Goal: Information Seeking & Learning: Learn about a topic

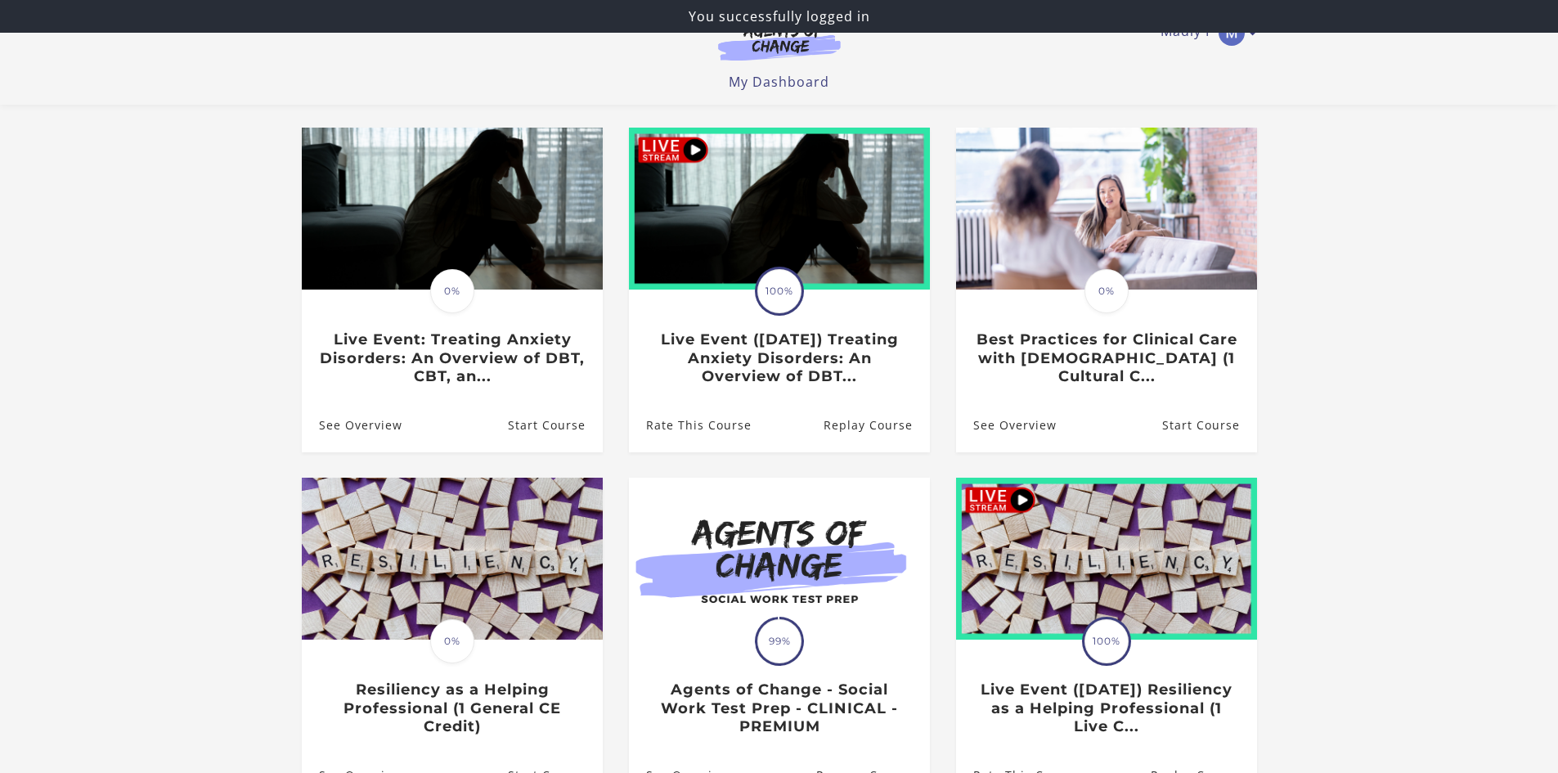
scroll to position [164, 0]
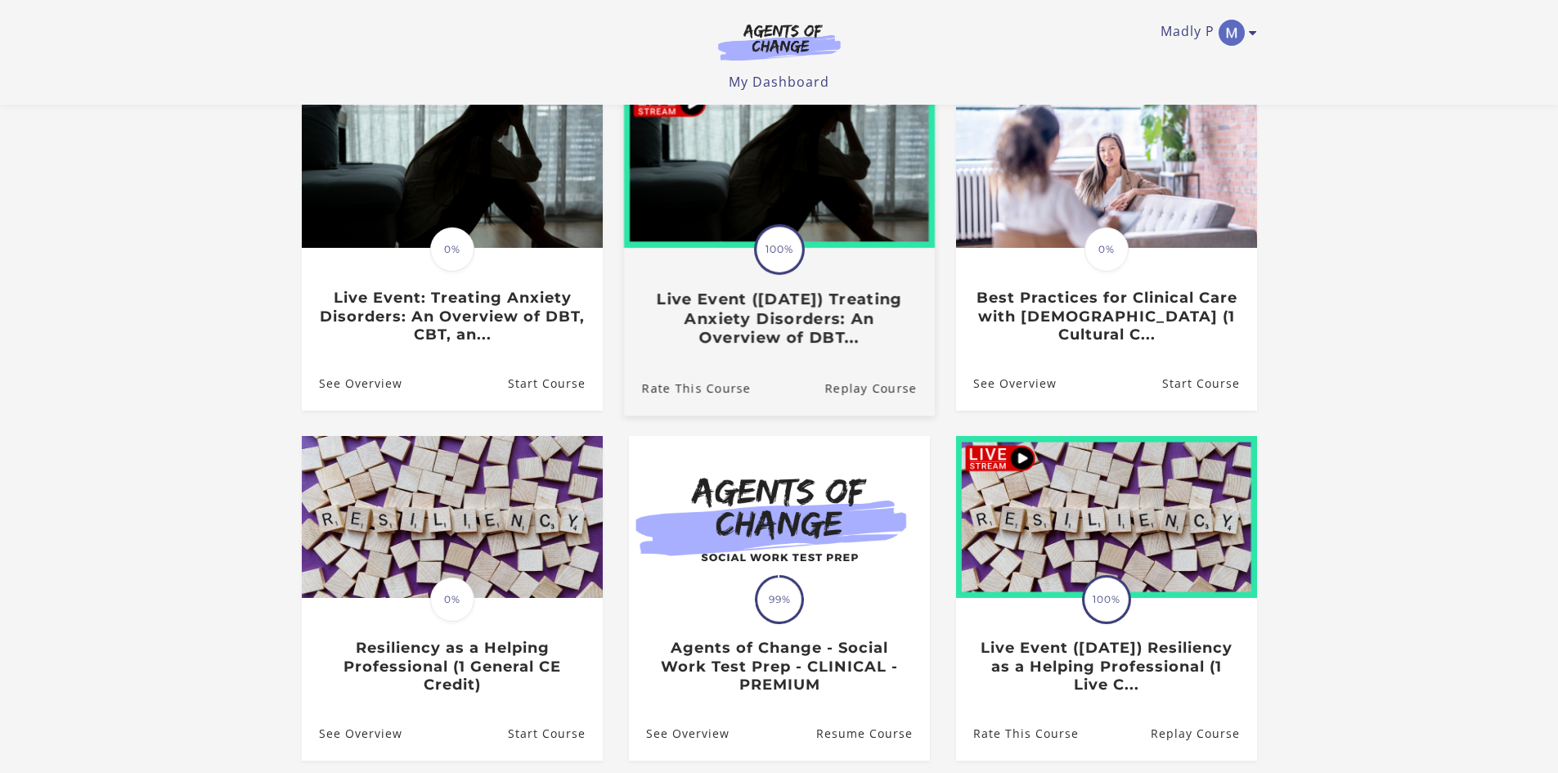
click at [834, 298] on h3 "Live Event (8/22/25) Treating Anxiety Disorders: An Overview of DBT..." at bounding box center [778, 318] width 275 height 57
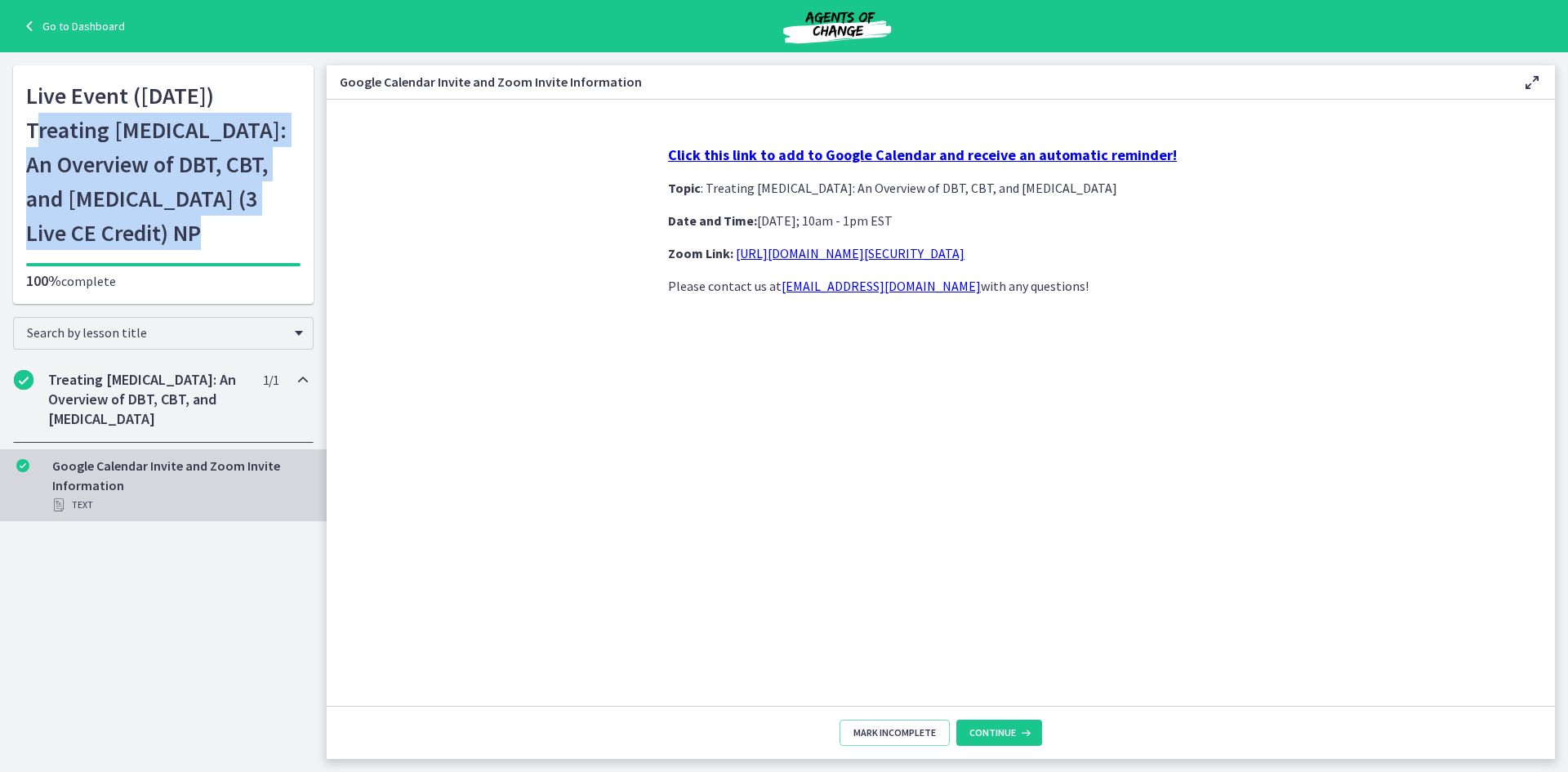
drag, startPoint x: 27, startPoint y: 129, endPoint x: 135, endPoint y: 222, distance: 142.5
click at [135, 222] on h1 "Live Event ([DATE]) Treating [MEDICAL_DATA]: An Overview of DBT, CBT, and [MEDI…" at bounding box center [163, 165] width 274 height 172
copy h1 "Treating [MEDICAL_DATA]: An Overview of DBT, CBT, and [MEDICAL_DATA]"
click at [98, 29] on link "Go to Dashboard" at bounding box center [73, 26] width 106 height 20
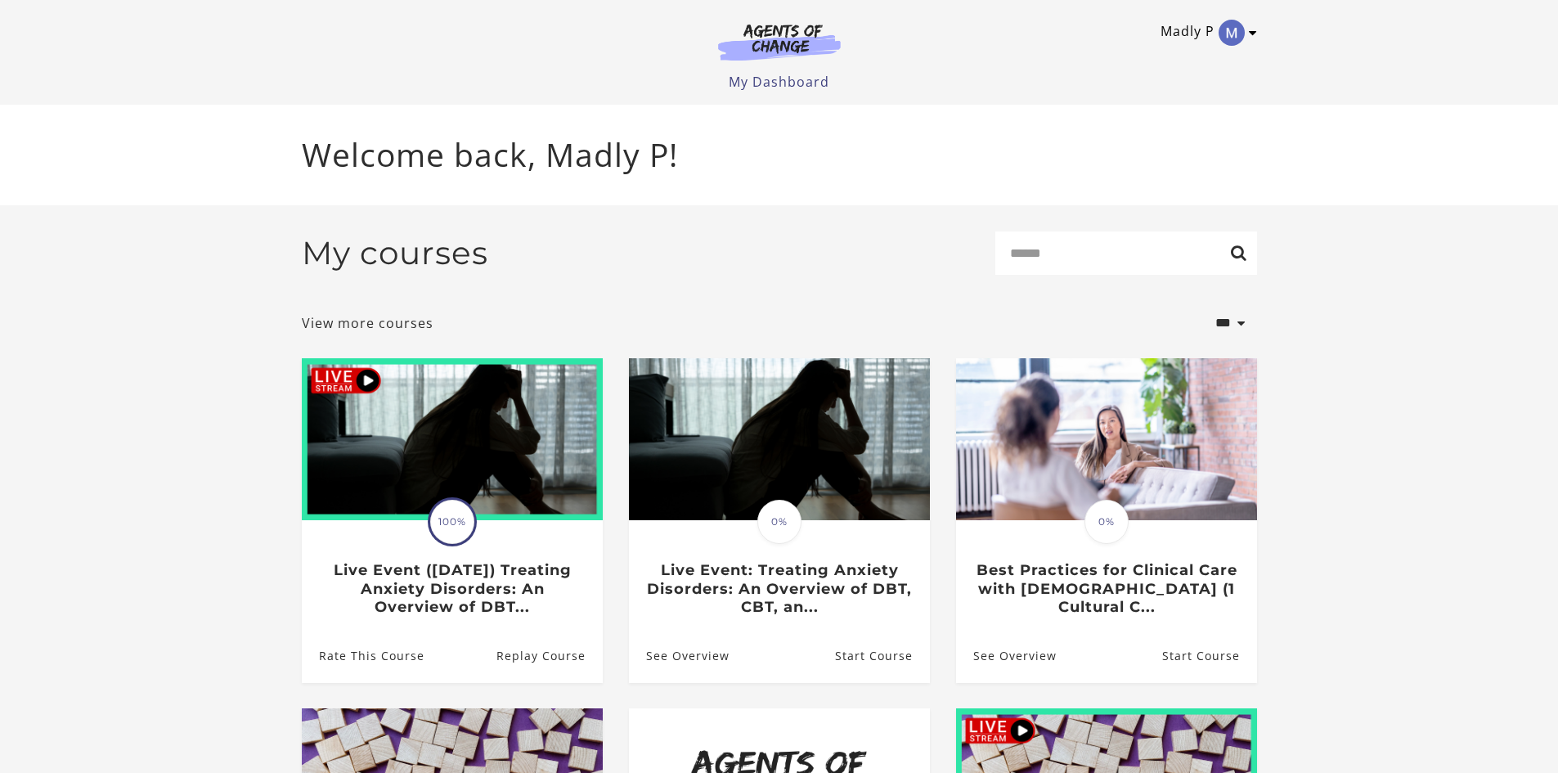
click at [1254, 36] on icon "Toggle menu" at bounding box center [1253, 32] width 8 height 13
click at [1150, 115] on link "Sign Out" at bounding box center [1190, 115] width 144 height 28
